Goal: Task Accomplishment & Management: Use online tool/utility

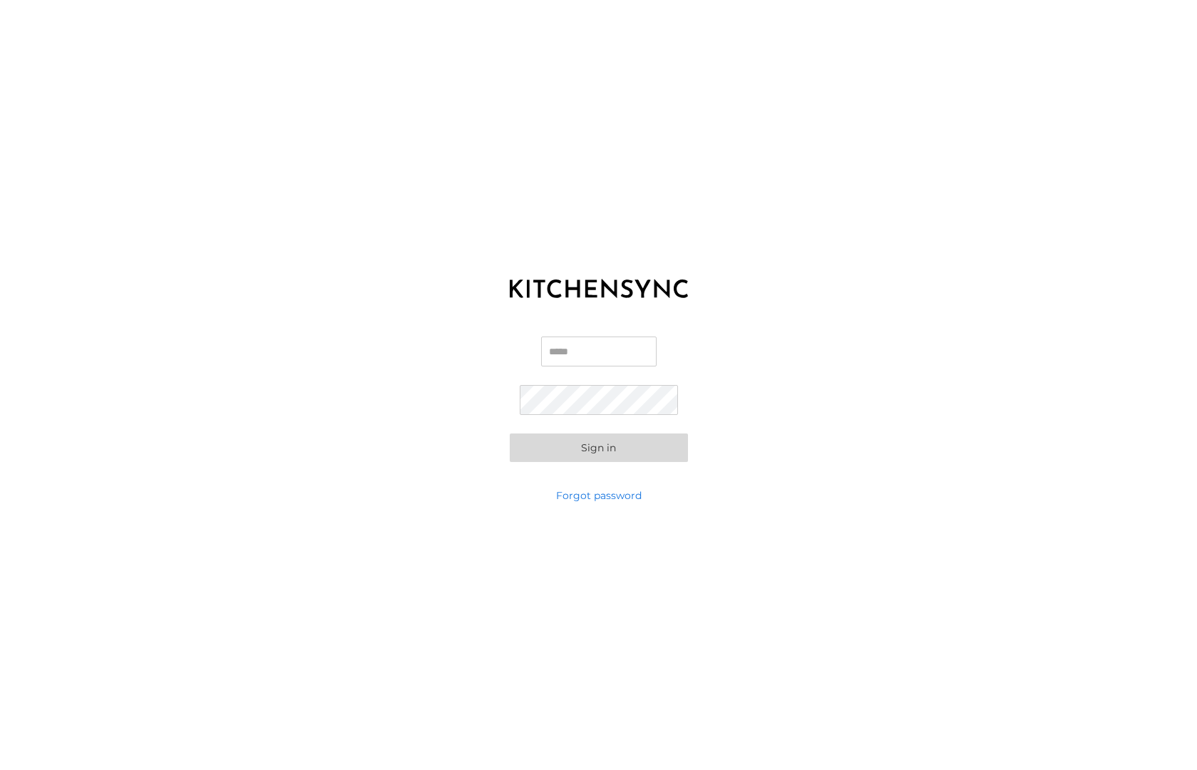
type input "**********"
click at [598, 448] on button "Sign in" at bounding box center [599, 447] width 178 height 29
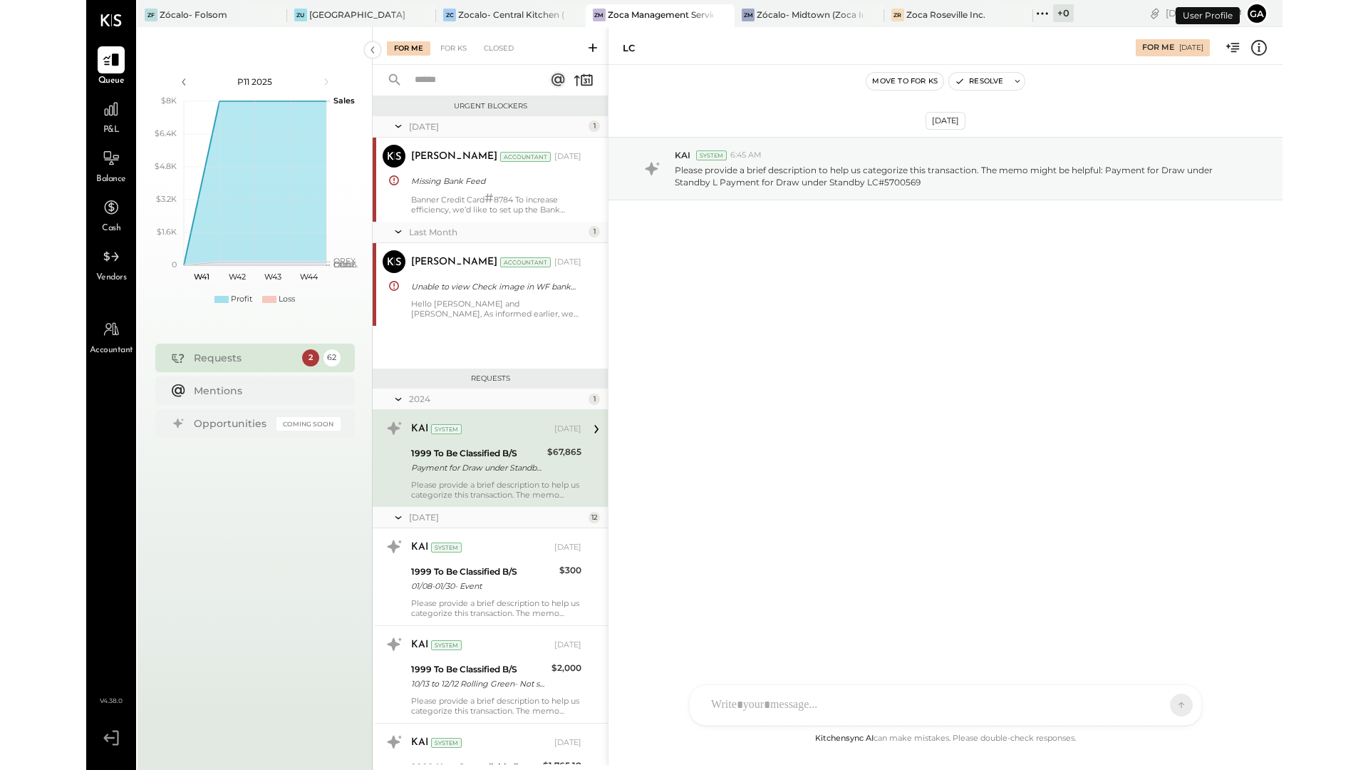
scroll to position [28, 0]
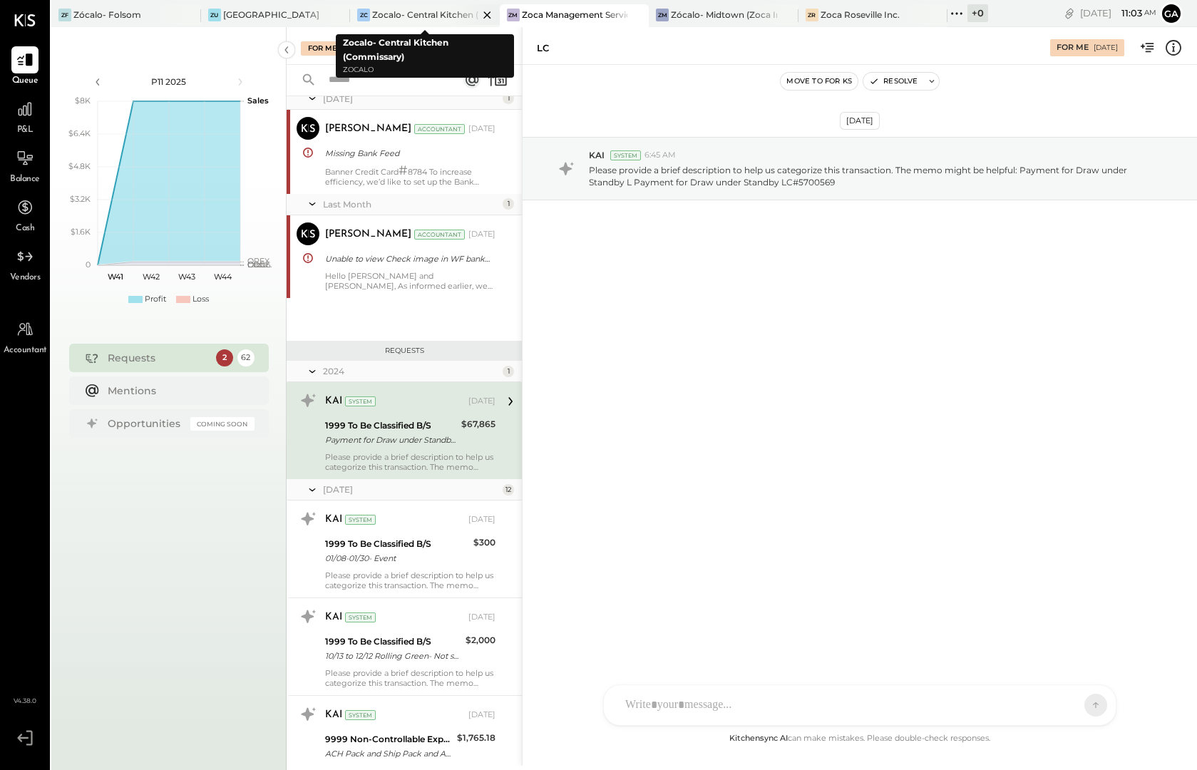
click at [446, 13] on div "Zocalo- Central Kitchen (Commissary)" at bounding box center [425, 15] width 106 height 12
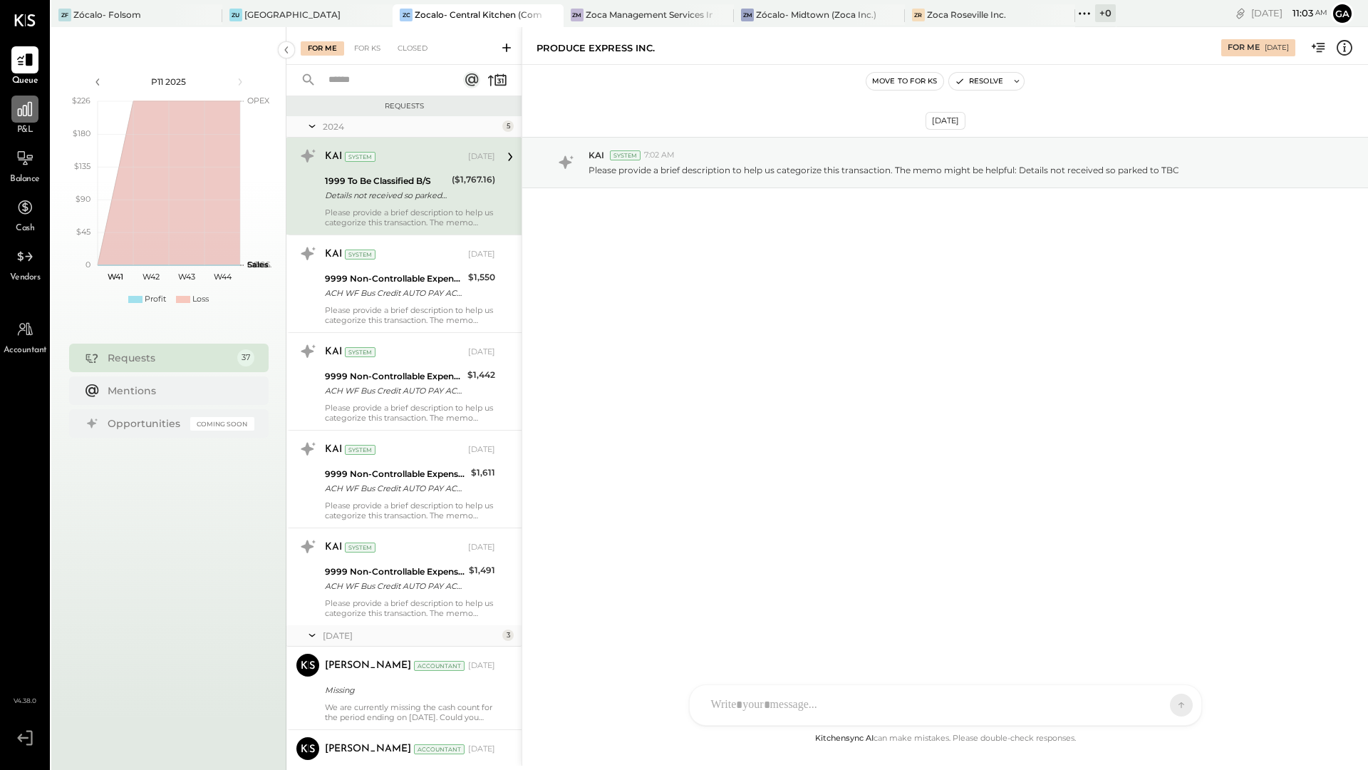
click at [30, 118] on icon at bounding box center [25, 109] width 19 height 19
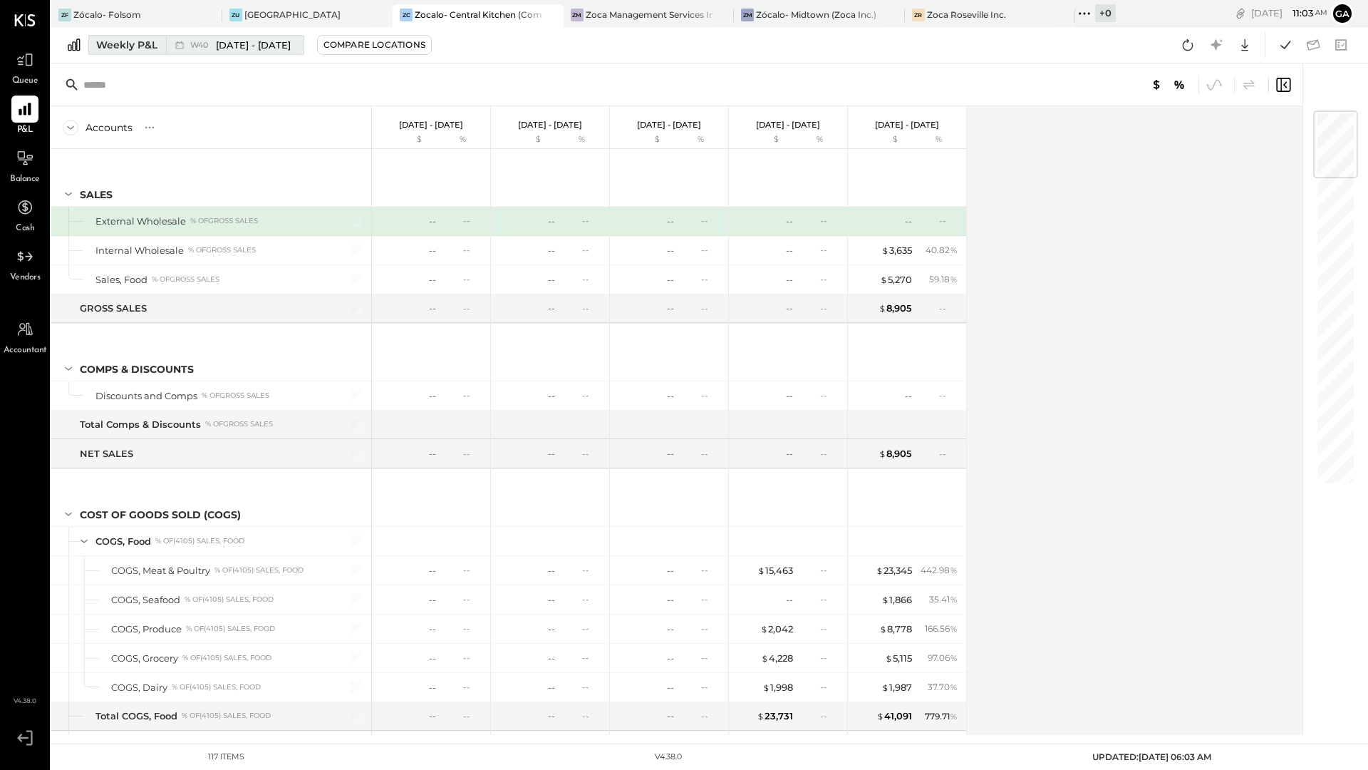
click at [291, 43] on span "[DATE] - [DATE]" at bounding box center [253, 45] width 75 height 14
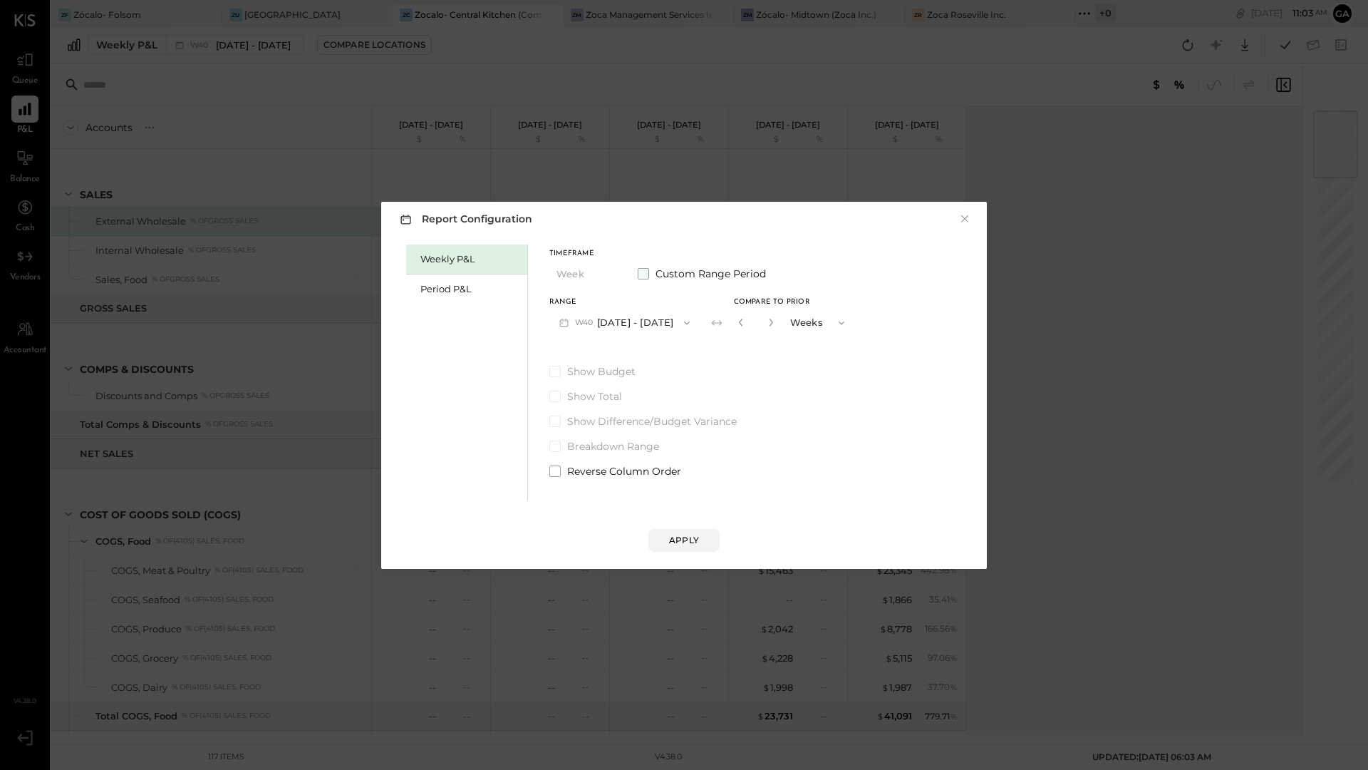
click at [649, 277] on span at bounding box center [643, 273] width 11 height 11
click at [627, 326] on icon "button" at bounding box center [621, 322] width 11 height 11
click at [597, 475] on span "[DATE]" at bounding box center [582, 474] width 30 height 12
click at [746, 324] on icon "button" at bounding box center [740, 322] width 11 height 11
click at [742, 391] on div "[DATE]" at bounding box center [729, 385] width 120 height 30
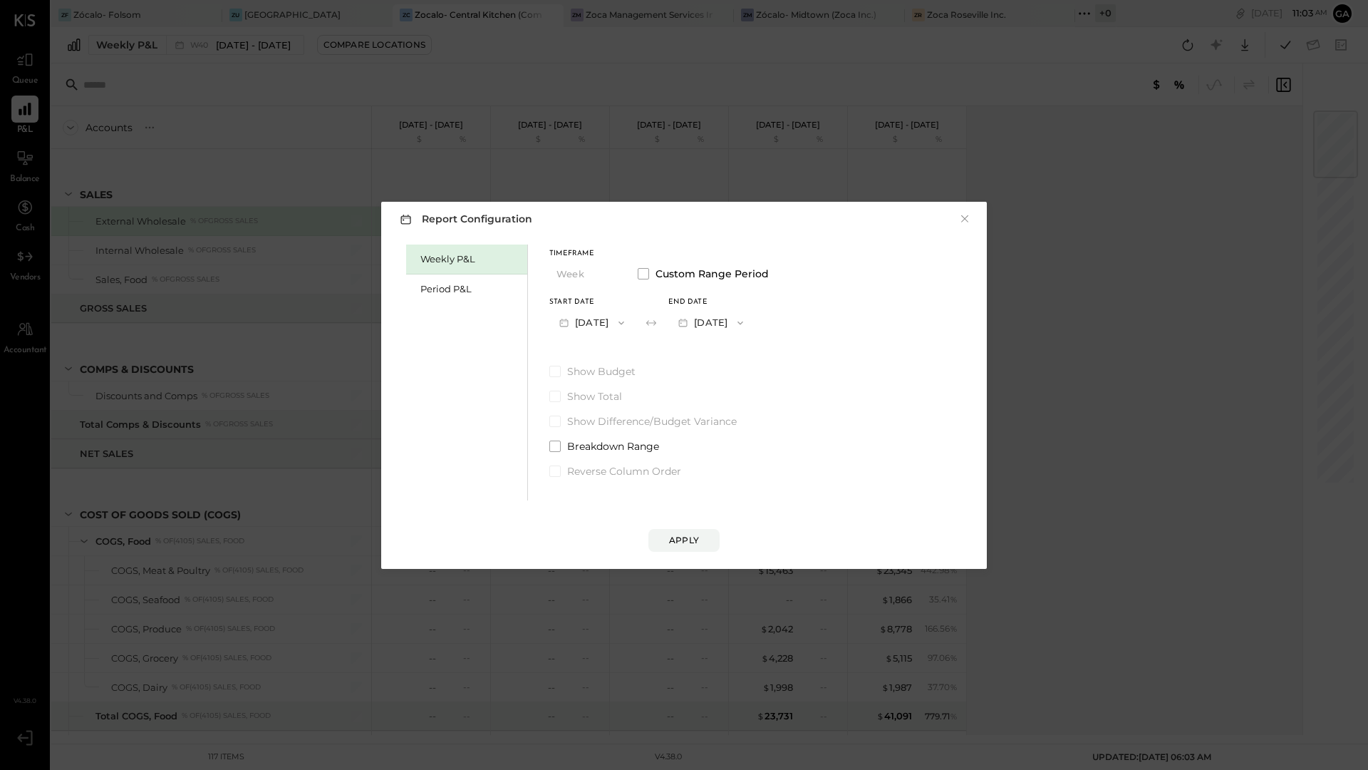
click at [808, 363] on div "Weekly P&L Period P&L Timeframe Week Custom Range Period Start Date [DATE] End …" at bounding box center [684, 370] width 577 height 259
click at [683, 536] on div "Apply" at bounding box center [684, 540] width 30 height 12
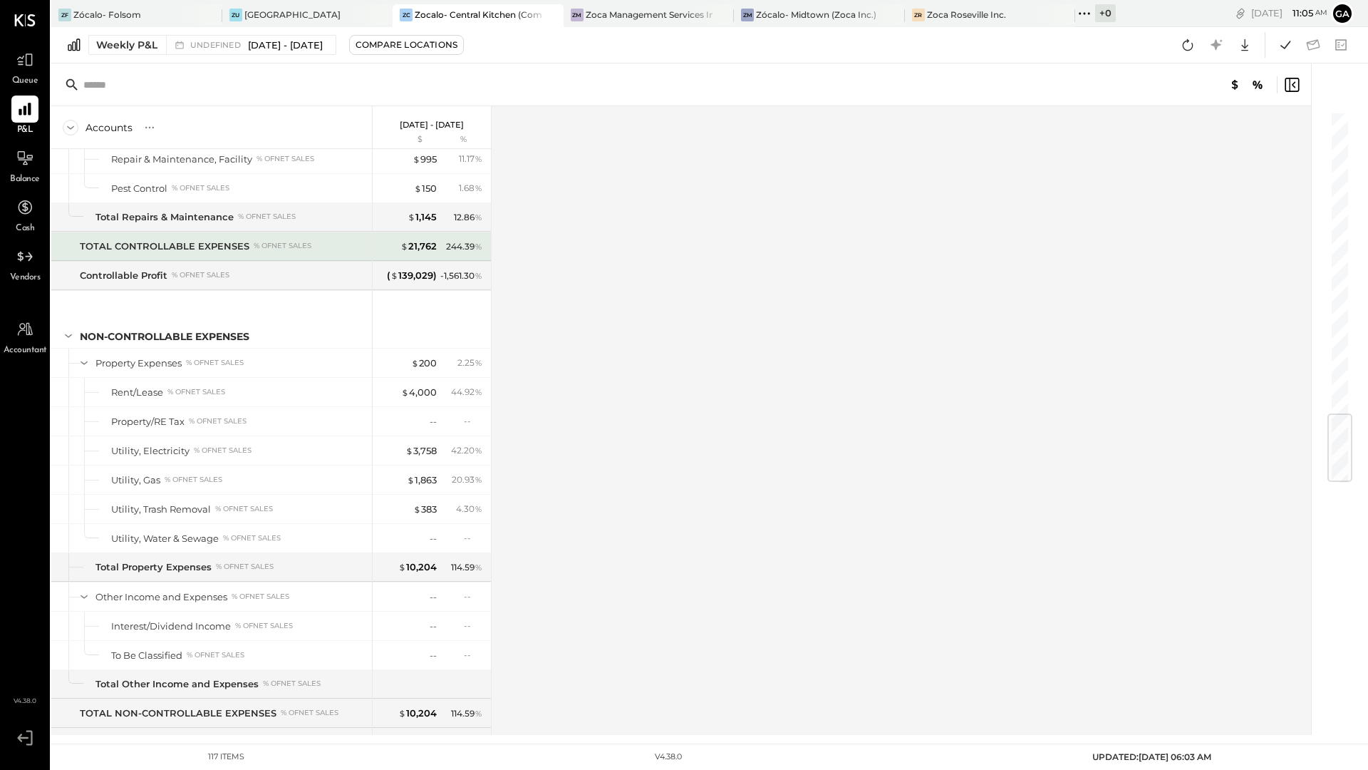
scroll to position [2628, 0]
